Goal: Check status: Check status

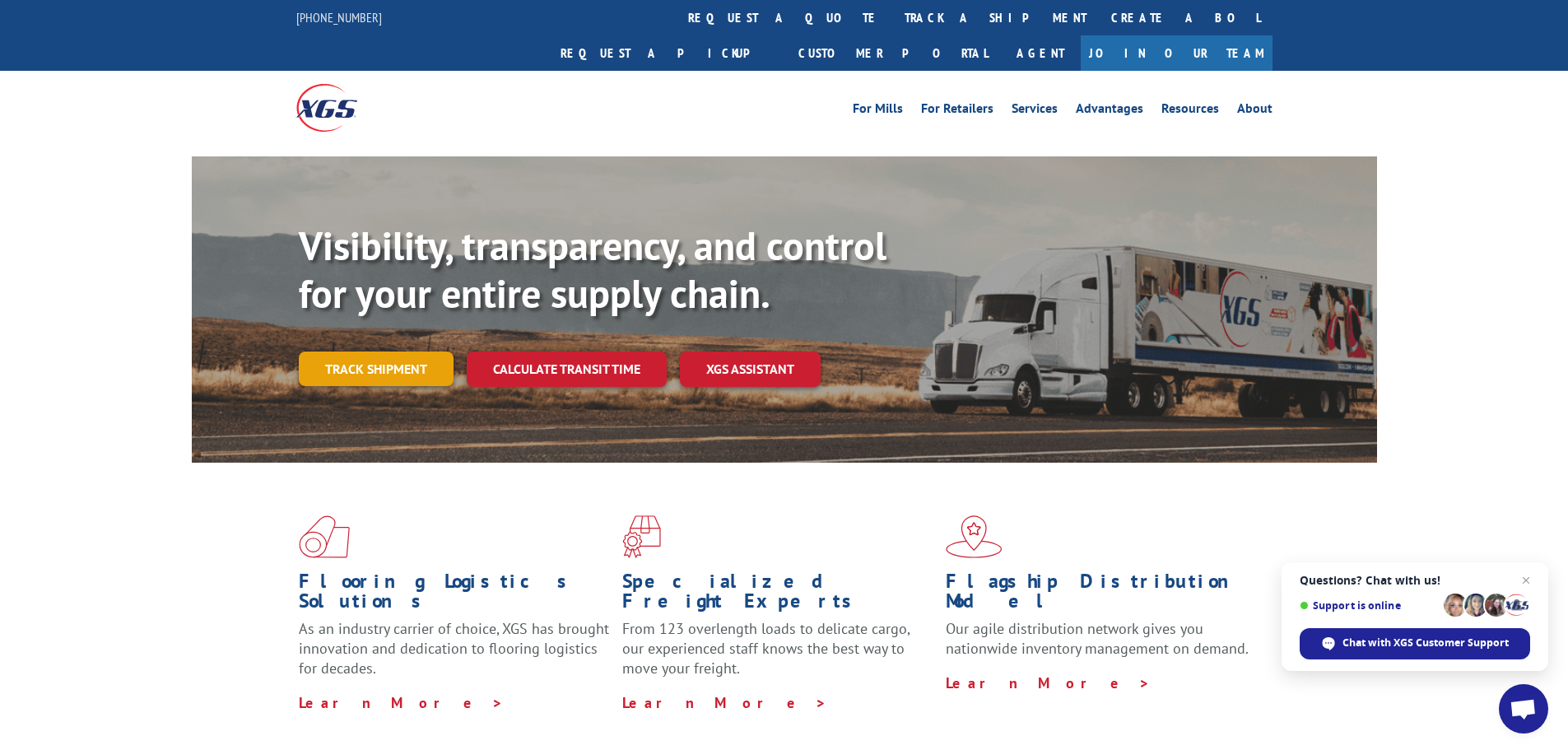
click at [392, 352] on link "Track shipment" at bounding box center [376, 369] width 155 height 34
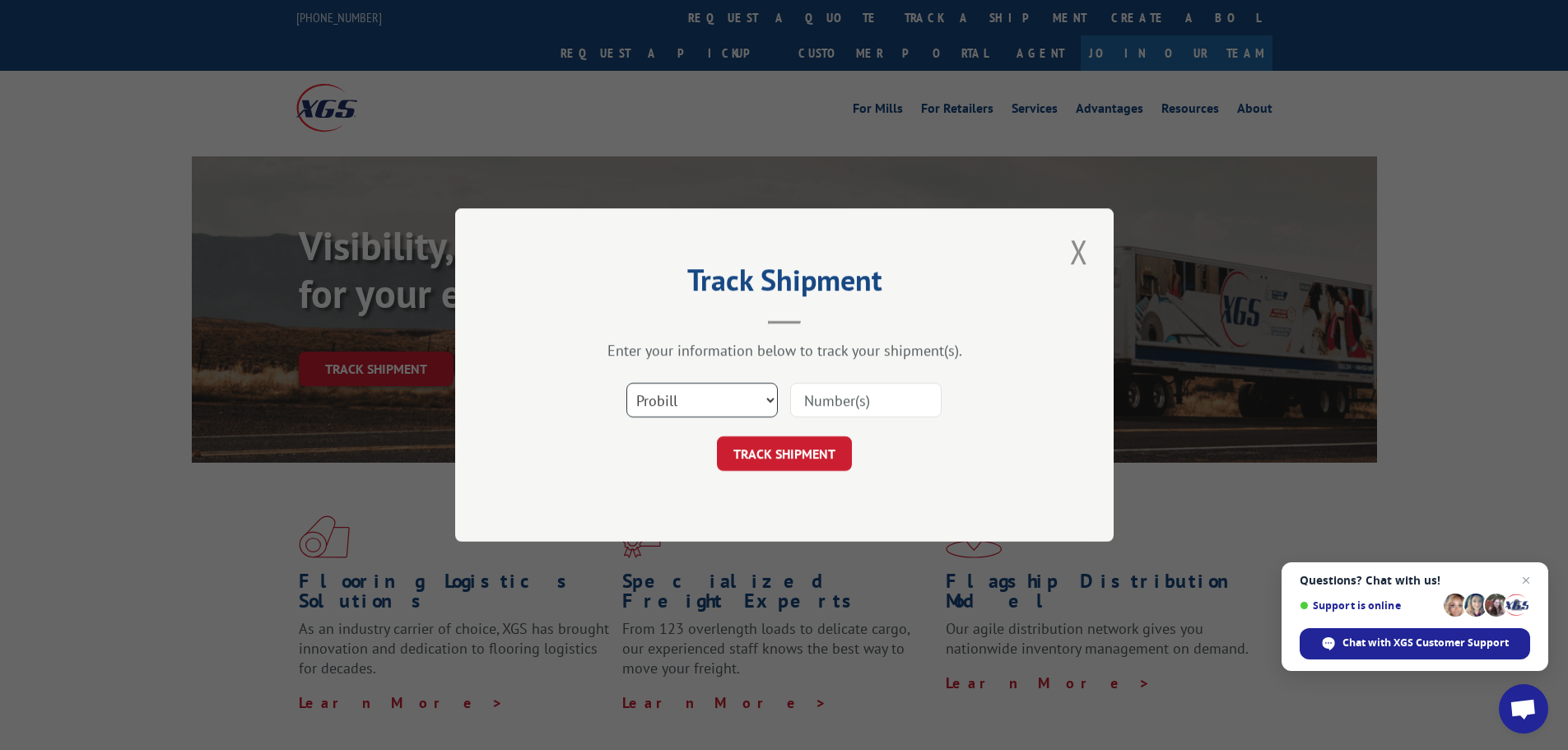
click at [686, 402] on select "Select category... Probill BOL PO" at bounding box center [702, 400] width 151 height 34
select select "bol"
click at [626, 383] on select "Select category... Probill BOL PO" at bounding box center [702, 400] width 151 height 34
click at [839, 406] on input at bounding box center [866, 400] width 151 height 34
type input "361861"
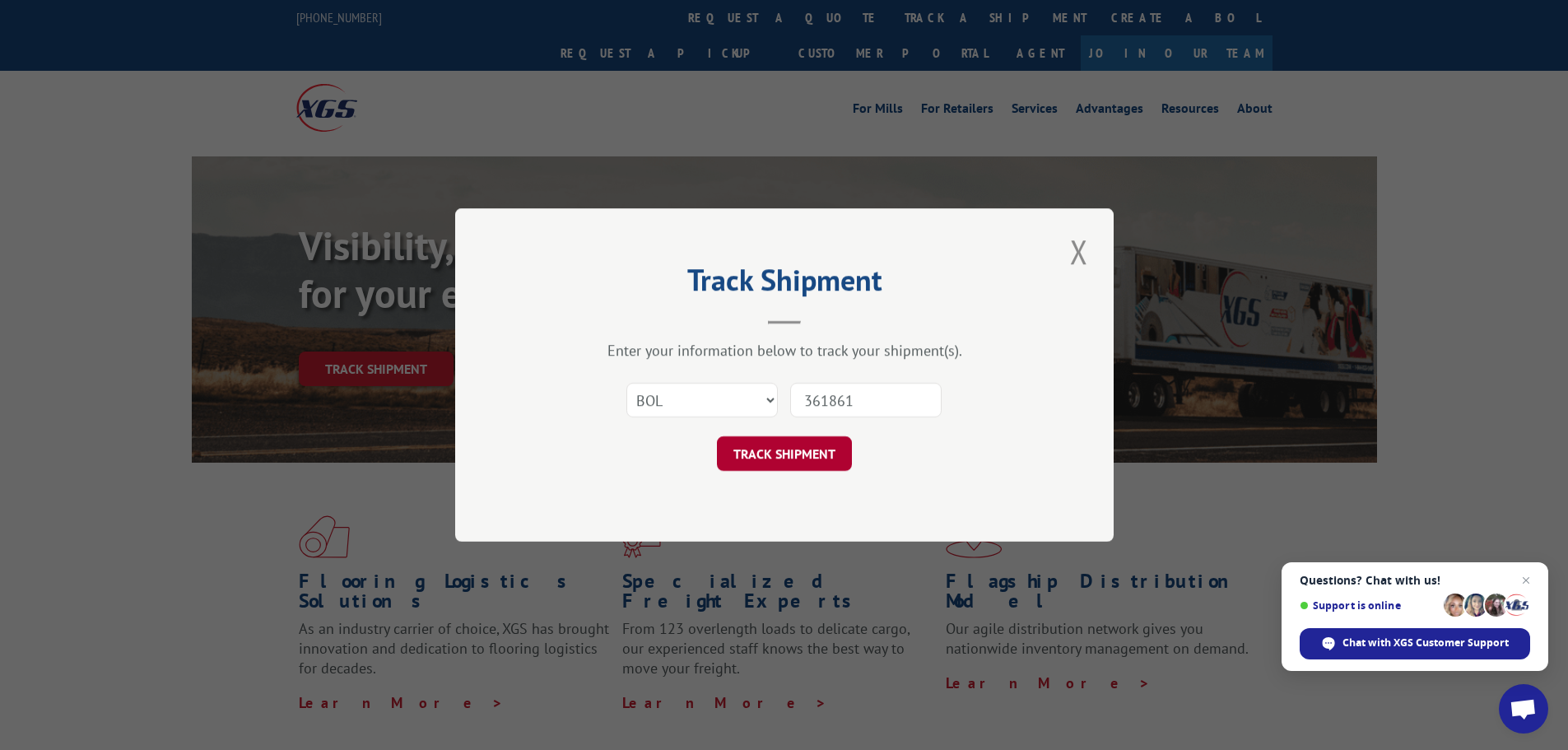
click at [834, 451] on button "TRACK SHIPMENT" at bounding box center [784, 453] width 135 height 34
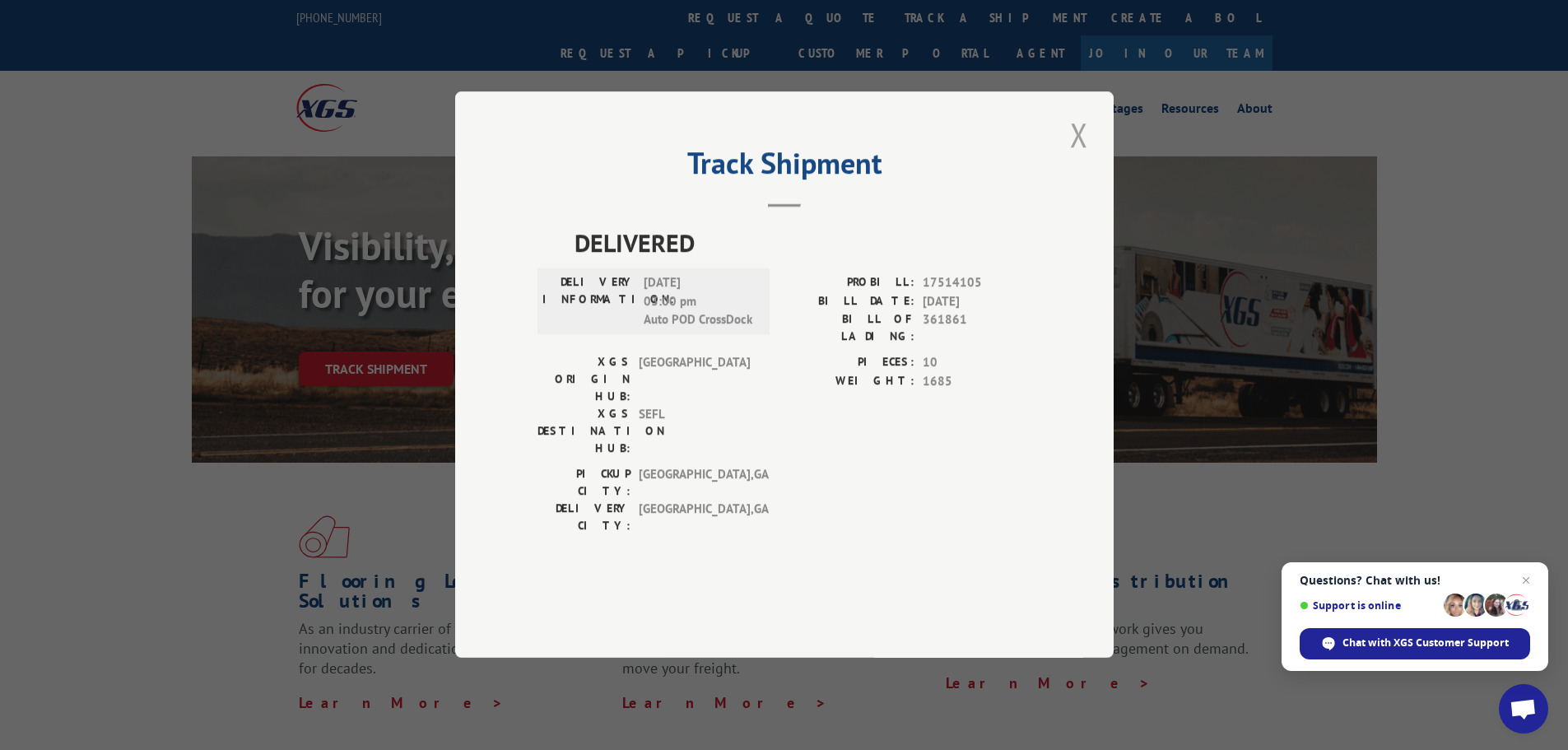
click at [1076, 157] on button "Close modal" at bounding box center [1079, 134] width 28 height 46
